Goal: Check status

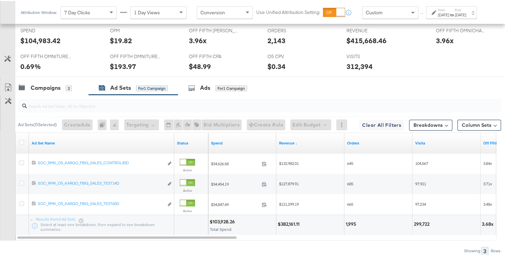
click at [426, 18] on div "Start: [DATE] to End: [DATE]" at bounding box center [451, 11] width 51 height 13
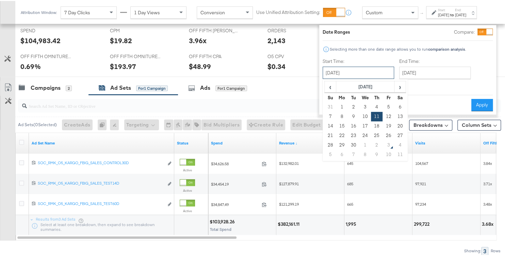
click at [379, 69] on input "[DATE]" at bounding box center [357, 72] width 71 height 12
click at [359, 147] on td "1" at bounding box center [365, 144] width 12 height 10
type input "[DATE]"
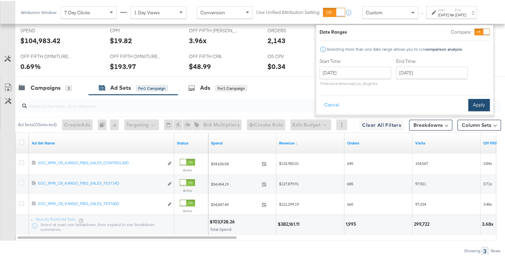
click at [468, 106] on button "Apply" at bounding box center [478, 104] width 21 height 12
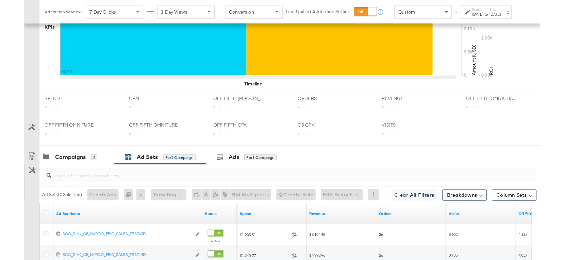
scroll to position [309, 0]
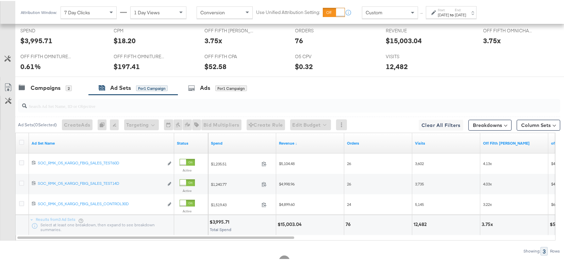
click at [437, 13] on div at bounding box center [434, 11] width 6 height 5
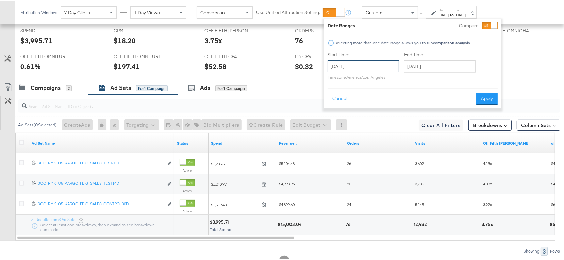
click at [380, 66] on input "[DATE]" at bounding box center [363, 65] width 71 height 12
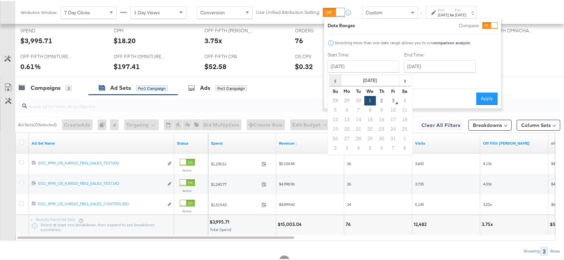
click at [332, 80] on span "‹" at bounding box center [335, 79] width 11 height 10
click at [379, 111] on td "11" at bounding box center [382, 109] width 12 height 10
type input "[DATE]"
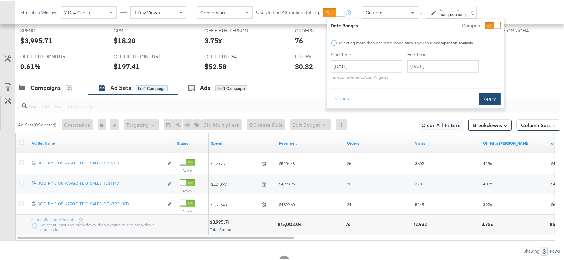
click at [487, 103] on button "Apply" at bounding box center [489, 97] width 21 height 12
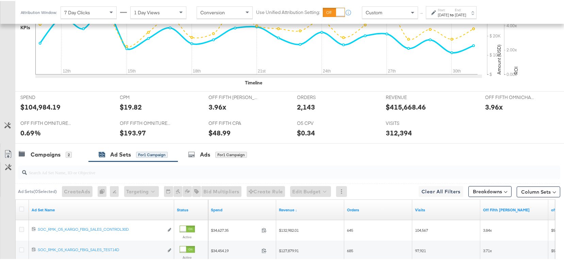
scroll to position [303, 0]
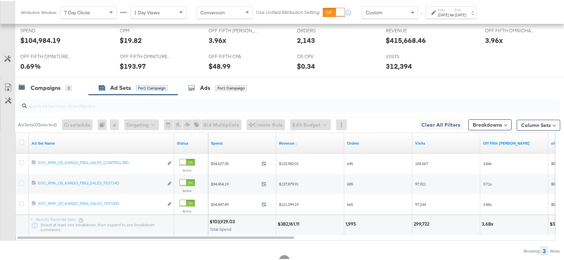
click at [433, 12] on icon at bounding box center [433, 11] width 5 height 5
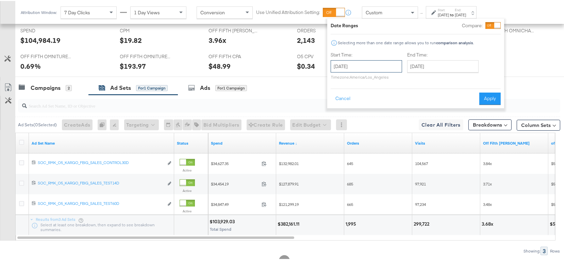
click at [392, 63] on input "[DATE]" at bounding box center [366, 65] width 71 height 12
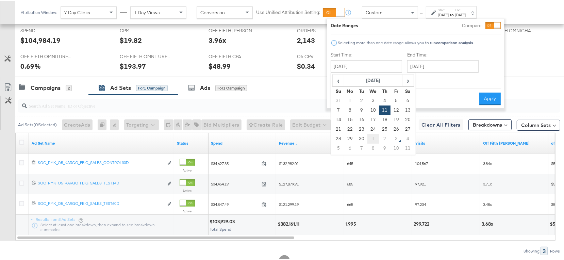
click at [376, 136] on td "1" at bounding box center [373, 138] width 12 height 10
type input "[DATE]"
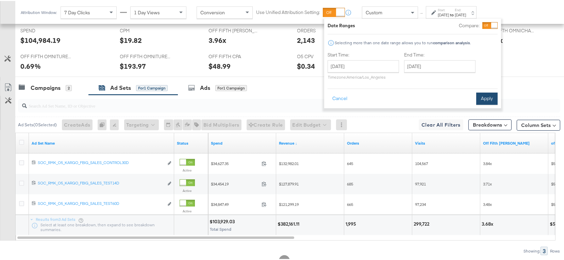
click at [482, 97] on button "Apply" at bounding box center [486, 97] width 21 height 12
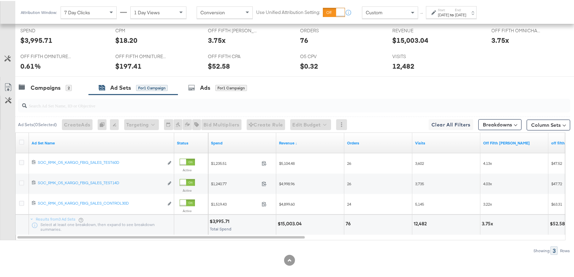
click at [438, 12] on div "[DATE]" at bounding box center [443, 13] width 11 height 5
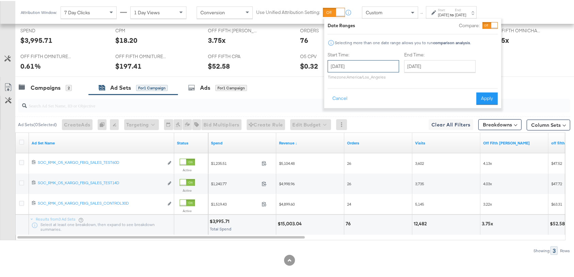
click at [373, 64] on input "[DATE]" at bounding box center [363, 65] width 71 height 12
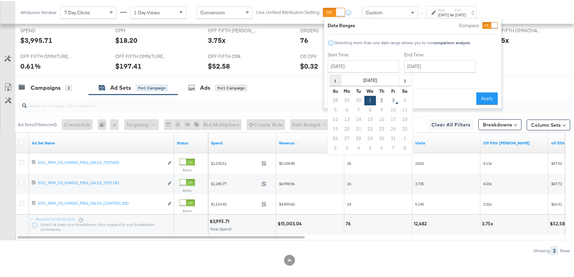
click at [331, 78] on span "‹" at bounding box center [335, 79] width 11 height 10
click at [382, 109] on td "11" at bounding box center [382, 109] width 12 height 10
type input "[DATE]"
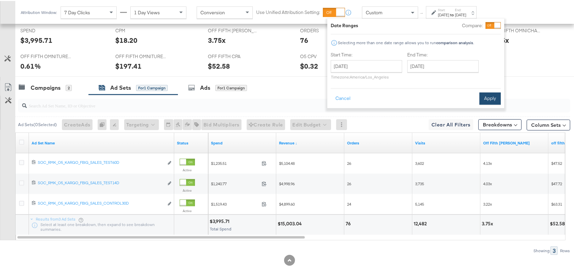
click at [494, 100] on button "Apply" at bounding box center [489, 97] width 21 height 12
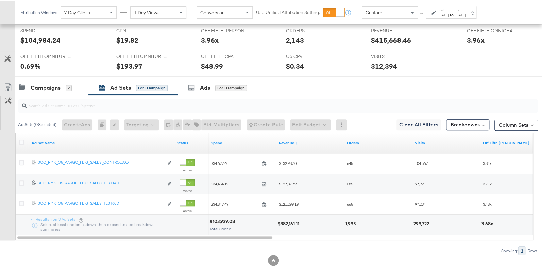
click at [443, 12] on div "[DATE]" at bounding box center [443, 13] width 11 height 5
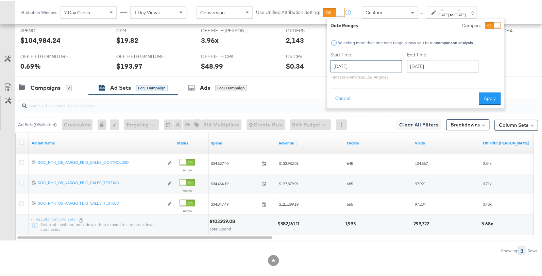
click at [394, 61] on input "[DATE]" at bounding box center [366, 65] width 71 height 12
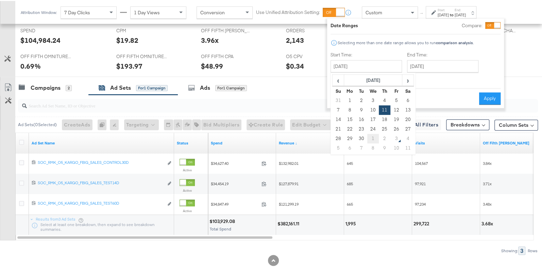
click at [371, 137] on td "1" at bounding box center [373, 138] width 12 height 10
type input "[DATE]"
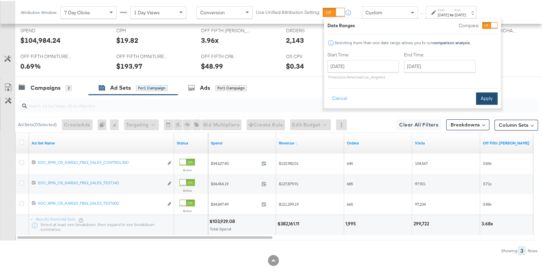
click at [481, 101] on button "Apply" at bounding box center [486, 97] width 21 height 12
